Goal: Transaction & Acquisition: Purchase product/service

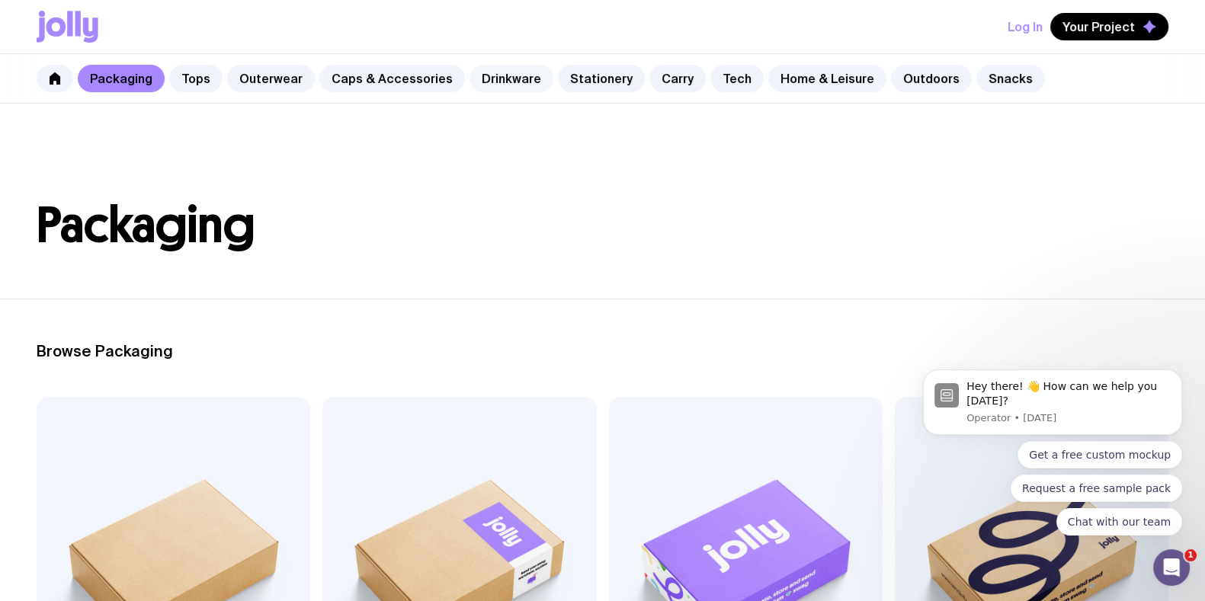
click at [482, 70] on link "Drinkware" at bounding box center [511, 78] width 84 height 27
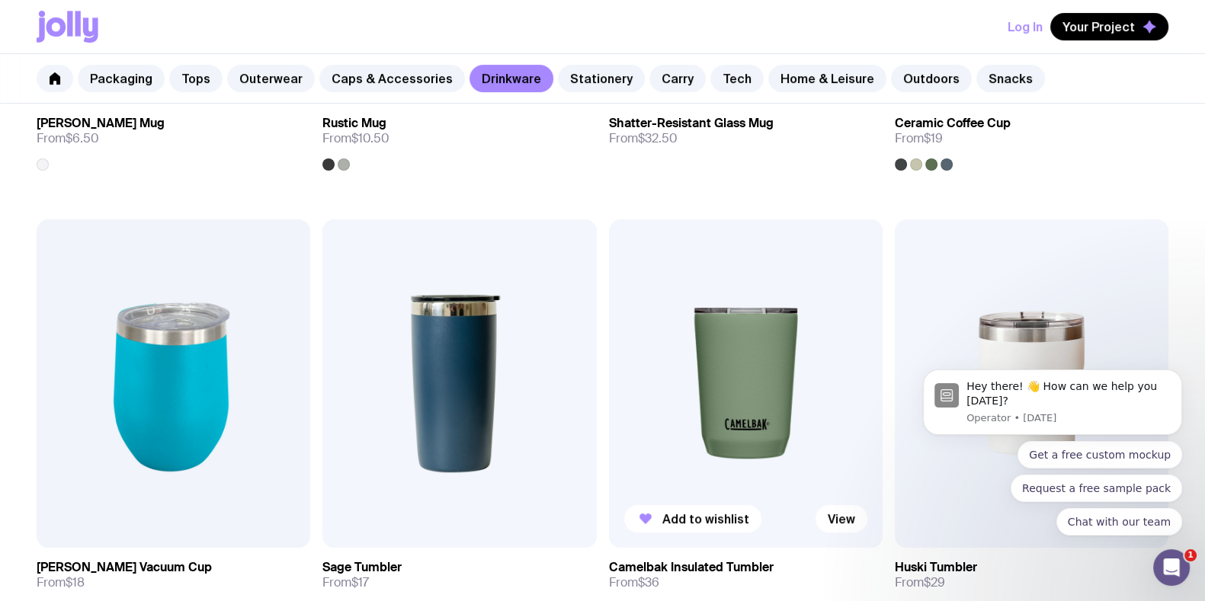
scroll to position [666, 0]
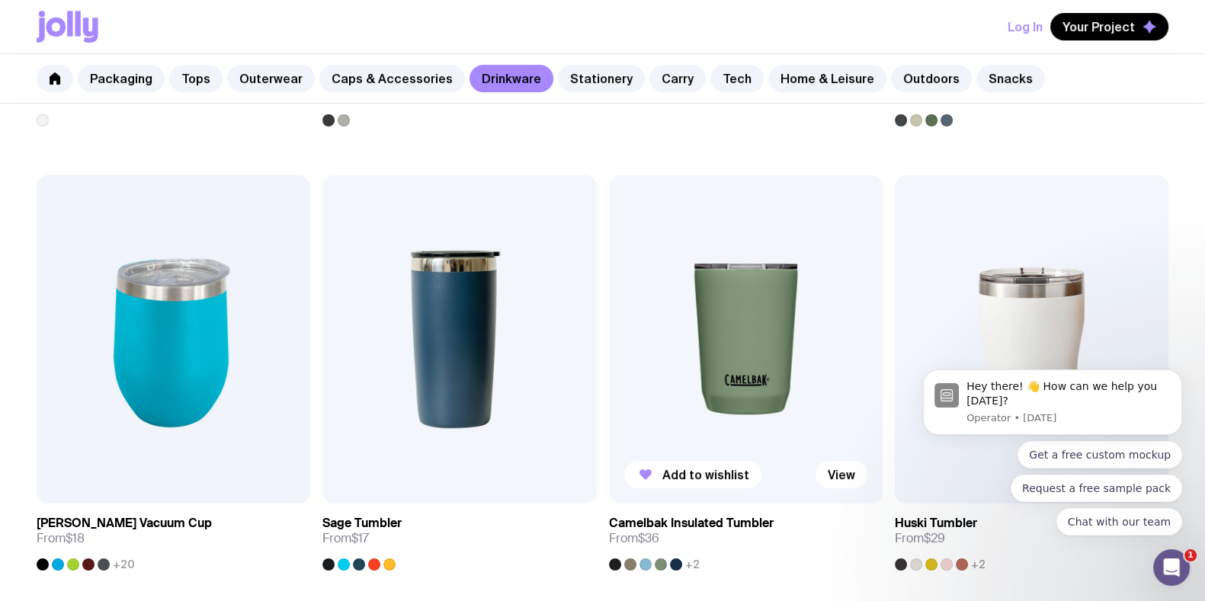
click at [699, 299] on img at bounding box center [746, 339] width 274 height 328
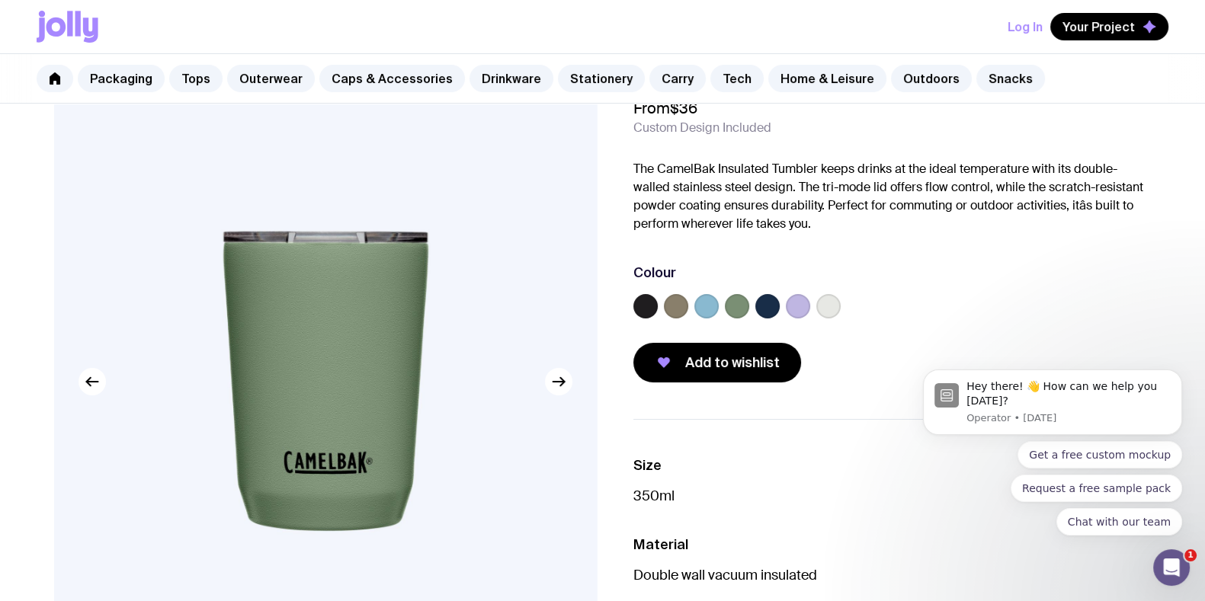
scroll to position [94, 0]
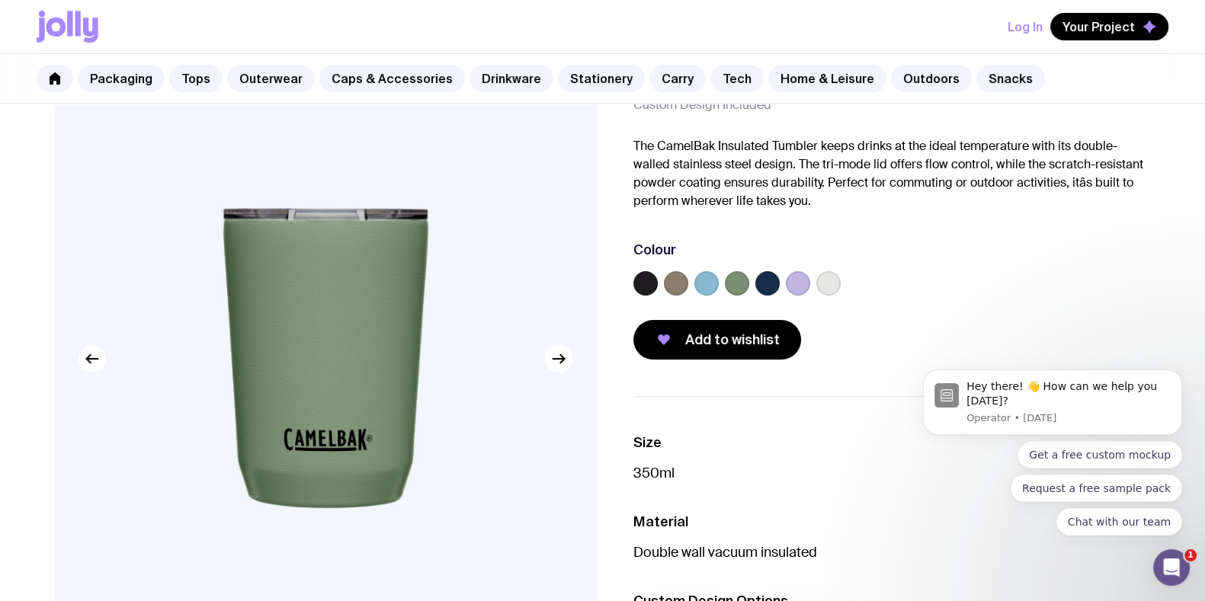
click at [740, 281] on label at bounding box center [737, 283] width 24 height 24
click at [0, 0] on input "radio" at bounding box center [0, 0] width 0 height 0
click at [740, 281] on icon at bounding box center [737, 283] width 18 height 18
click at [0, 0] on input "radio" at bounding box center [0, 0] width 0 height 0
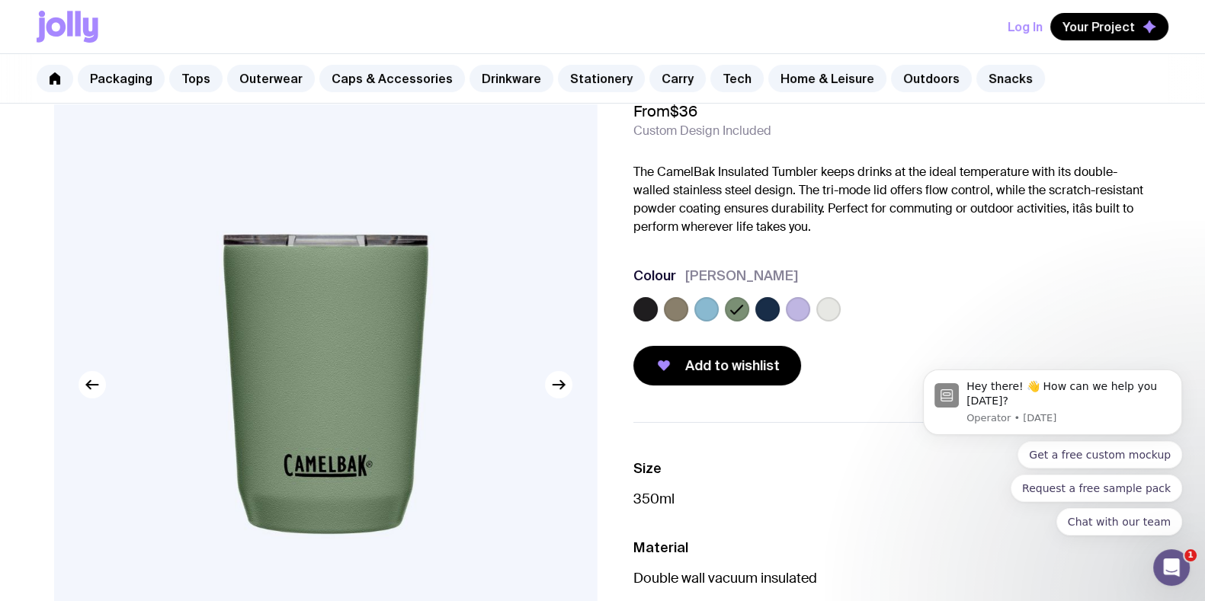
scroll to position [0, 0]
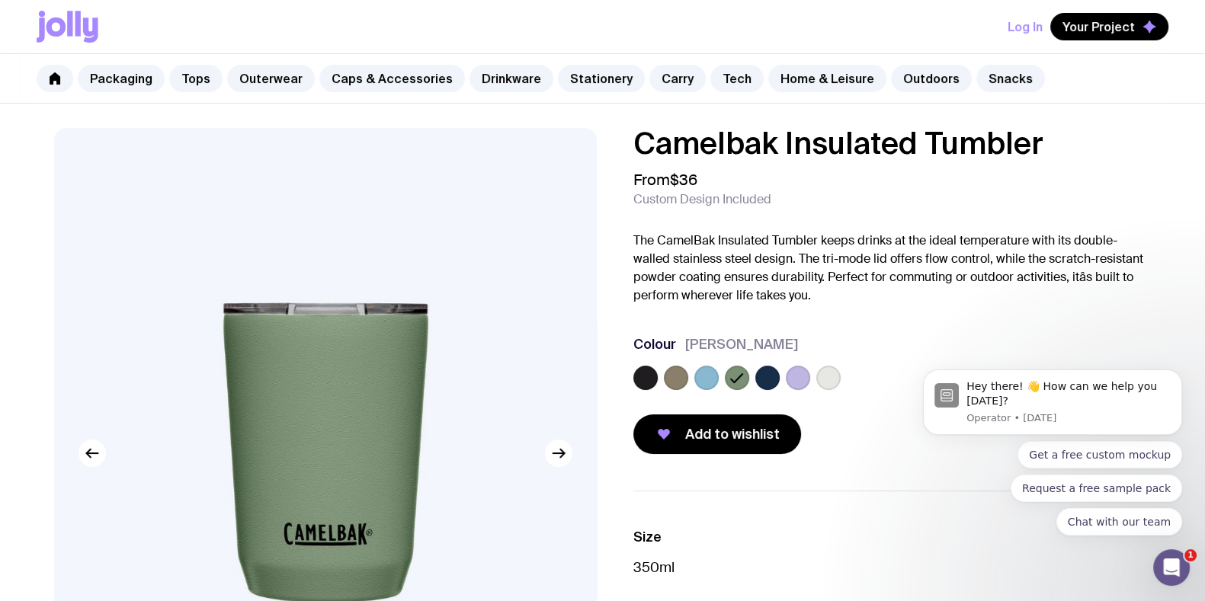
click at [914, 317] on body "Hey there! 👋 How can we help you [DATE]? Operator • [DATE] Get a free custom mo…" at bounding box center [1052, 407] width 293 height 294
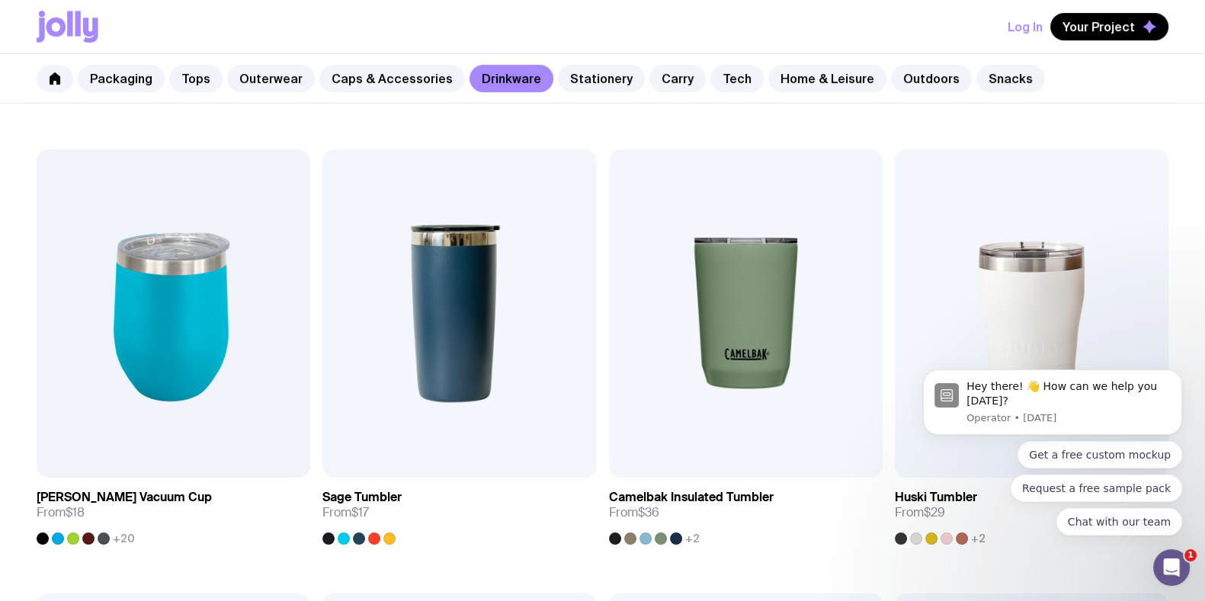
scroll to position [670, 0]
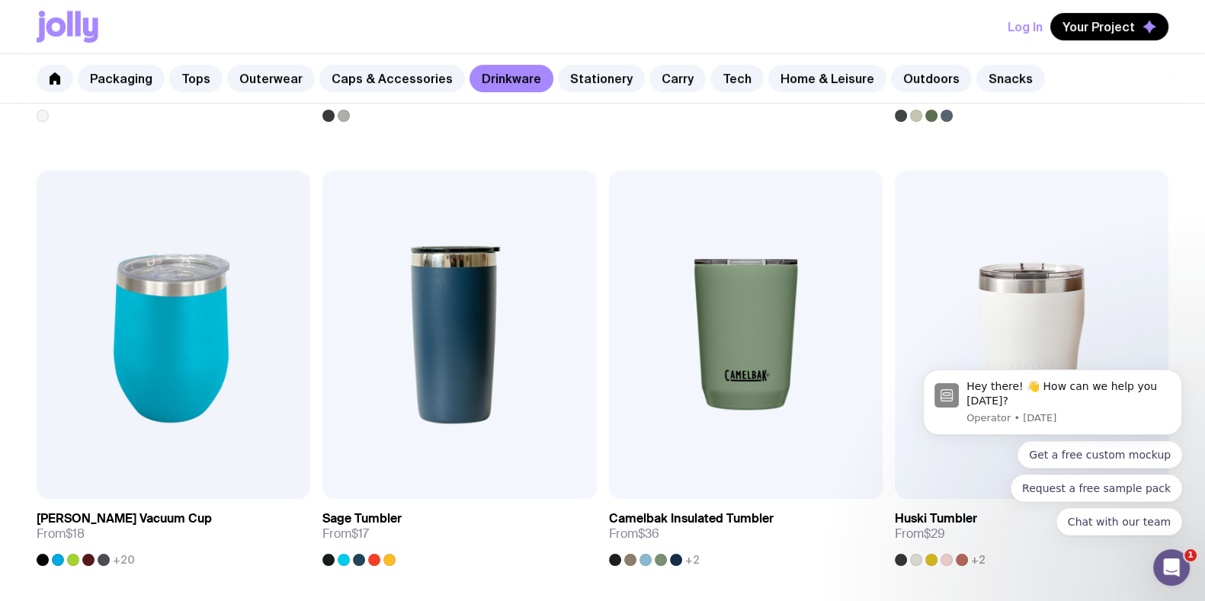
click at [1013, 290] on body "Hey there! 👋 How can we help you [DATE]? Operator • [DATE] Get a free custom mo…" at bounding box center [1052, 407] width 293 height 294
click at [1010, 309] on body "Hey there! 👋 How can we help you [DATE]? Operator • [DATE] Get a free custom mo…" at bounding box center [1052, 407] width 293 height 294
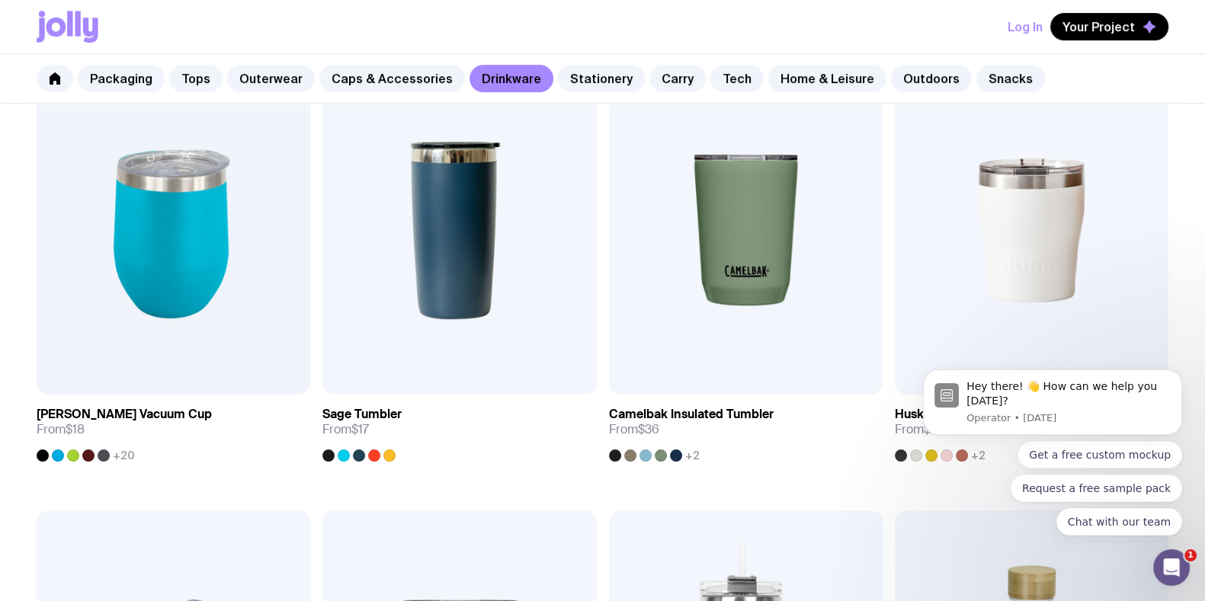
scroll to position [861, 0]
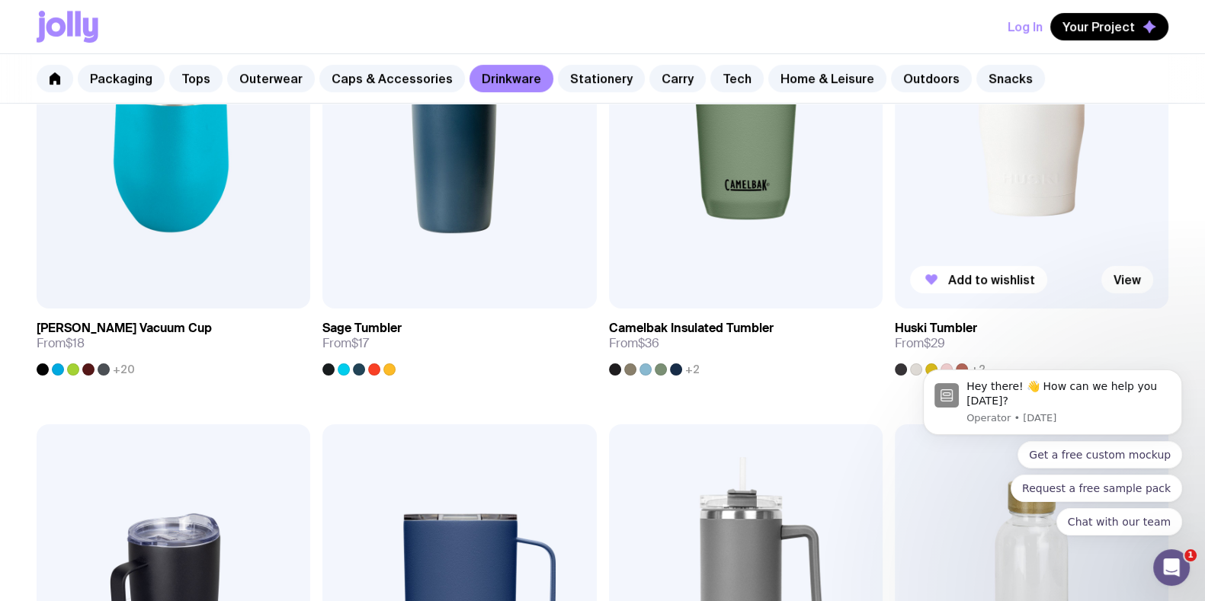
click at [913, 222] on img at bounding box center [1032, 144] width 274 height 328
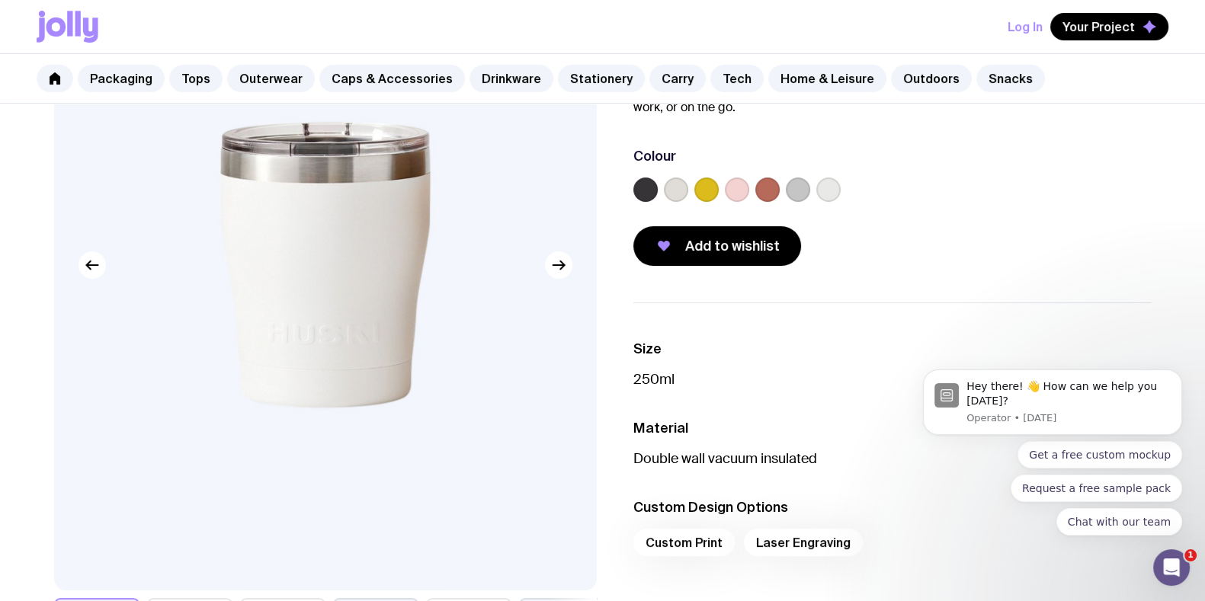
scroll to position [94, 0]
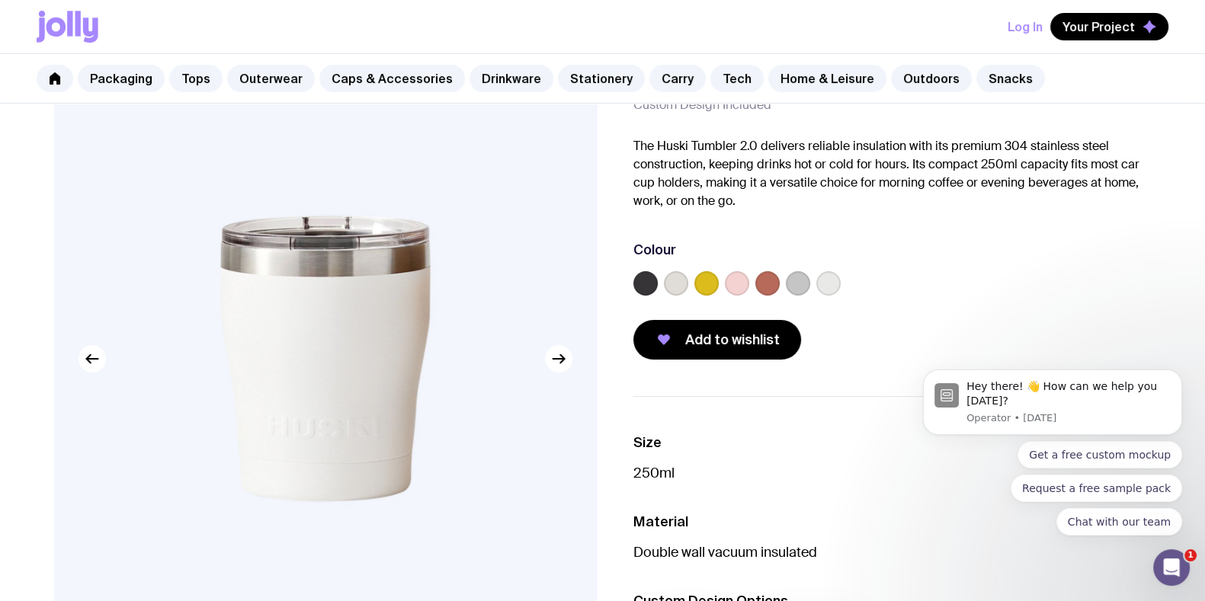
click at [696, 295] on div at bounding box center [892, 286] width 518 height 30
click at [781, 280] on div at bounding box center [892, 286] width 518 height 30
click at [794, 280] on label at bounding box center [798, 283] width 24 height 24
click at [0, 0] on input "radio" at bounding box center [0, 0] width 0 height 0
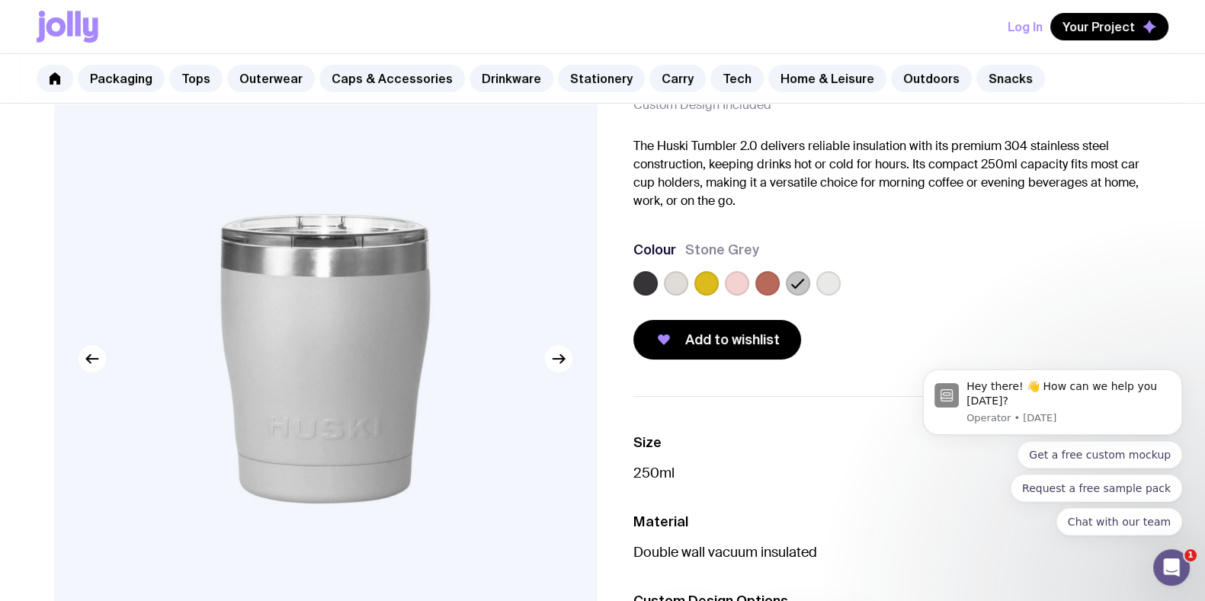
click at [845, 283] on div at bounding box center [892, 286] width 518 height 30
click at [827, 274] on label at bounding box center [828, 283] width 24 height 24
click at [0, 0] on input "radio" at bounding box center [0, 0] width 0 height 0
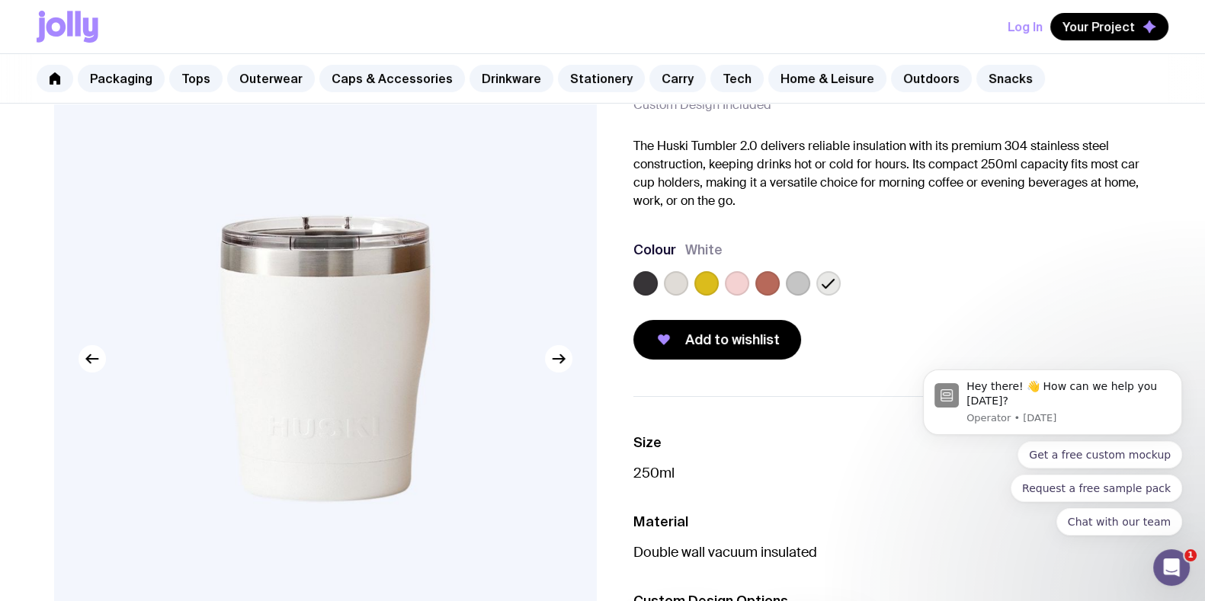
click at [644, 286] on label at bounding box center [645, 283] width 24 height 24
click at [0, 0] on input "radio" at bounding box center [0, 0] width 0 height 0
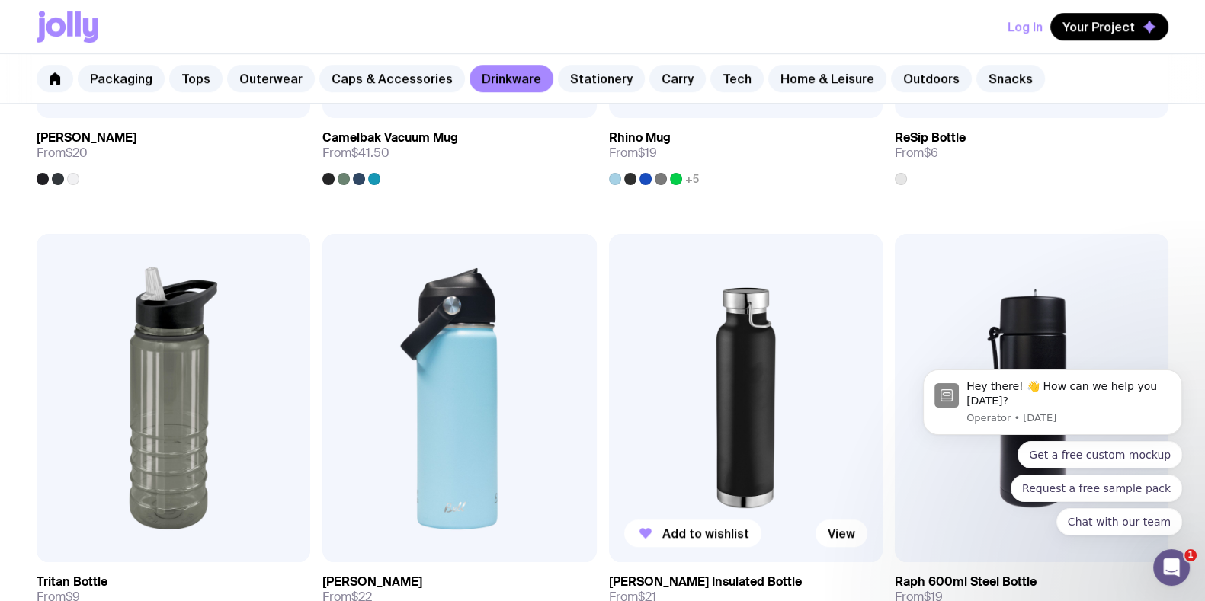
scroll to position [1528, 0]
